Goal: Task Accomplishment & Management: Manage account settings

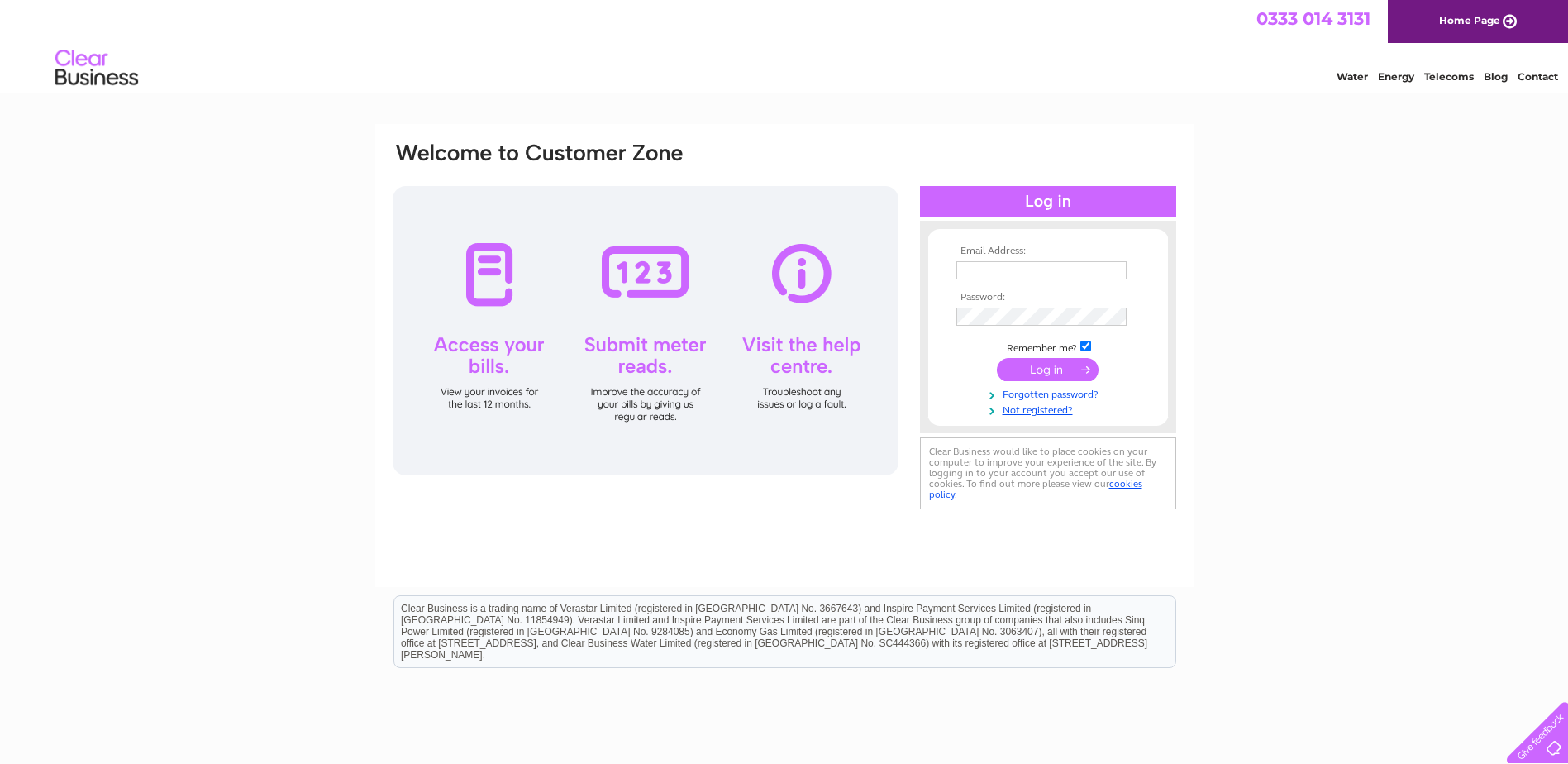
type input "office@eastscryne.co.uk"
click at [1045, 368] on input "submit" at bounding box center [1048, 369] width 102 height 23
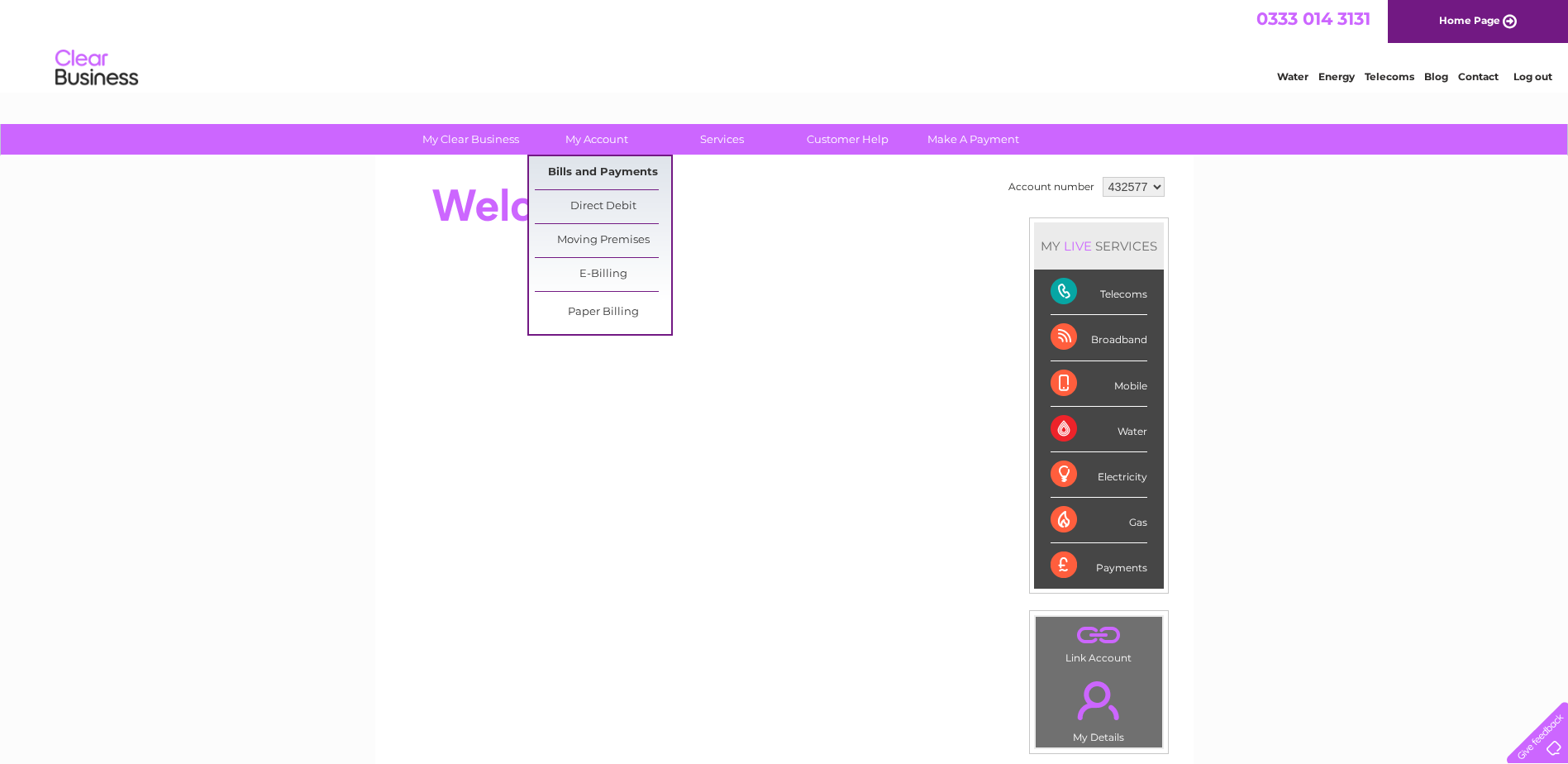
click at [584, 170] on link "Bills and Payments" at bounding box center [603, 173] width 136 height 33
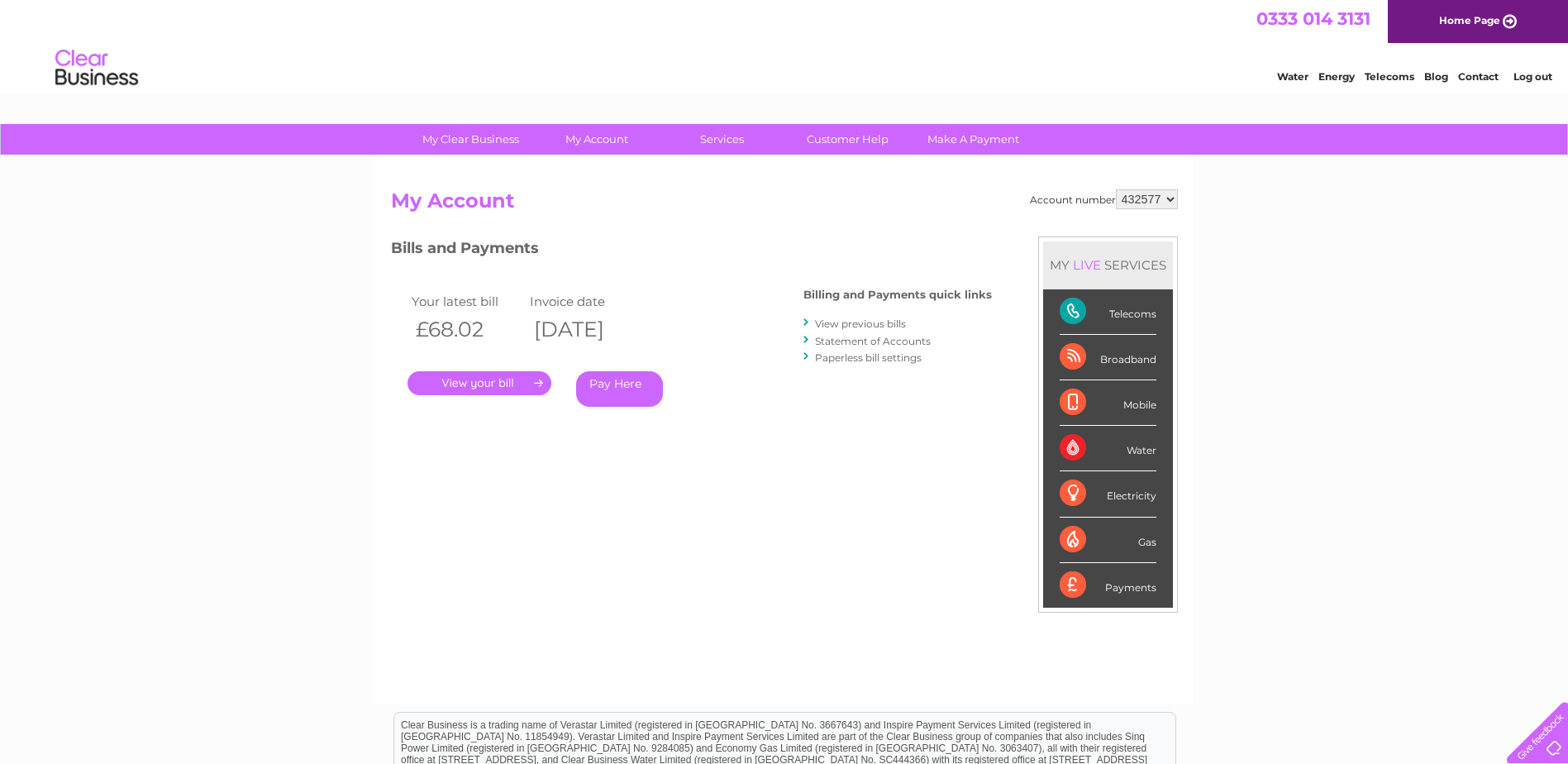
click at [470, 382] on link "." at bounding box center [479, 383] width 144 height 24
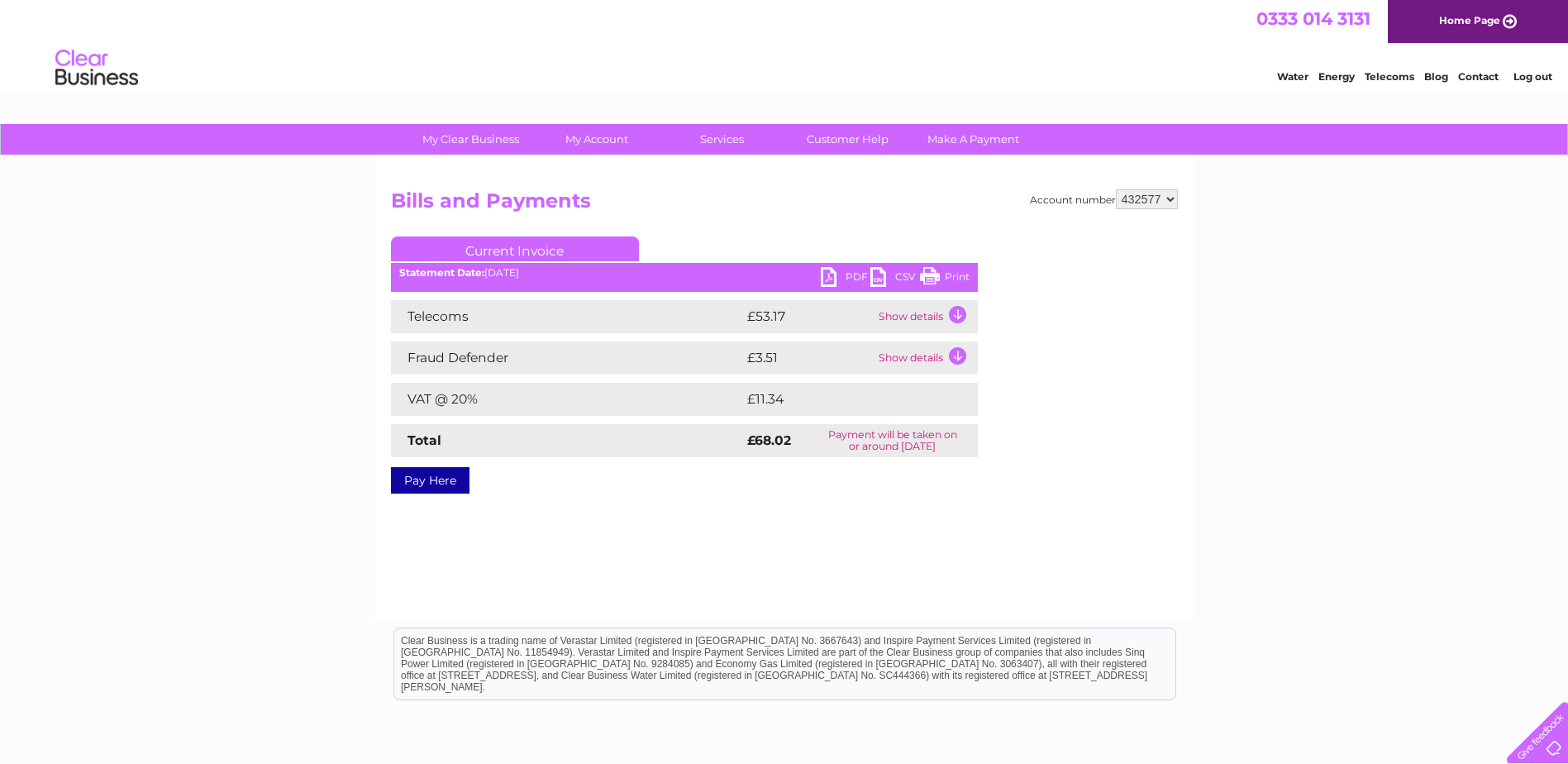
click at [848, 276] on link "PDF" at bounding box center [845, 279] width 49 height 24
